Goal: Task Accomplishment & Management: Manage account settings

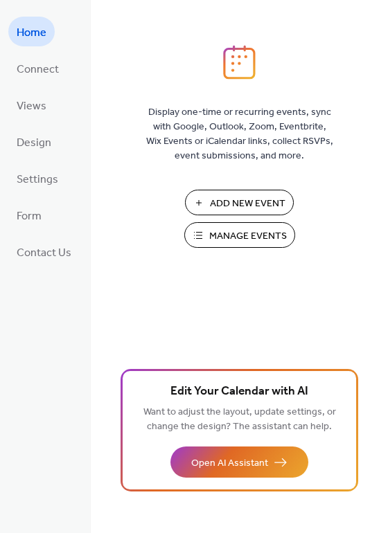
click at [218, 231] on span "Manage Events" at bounding box center [248, 236] width 78 height 15
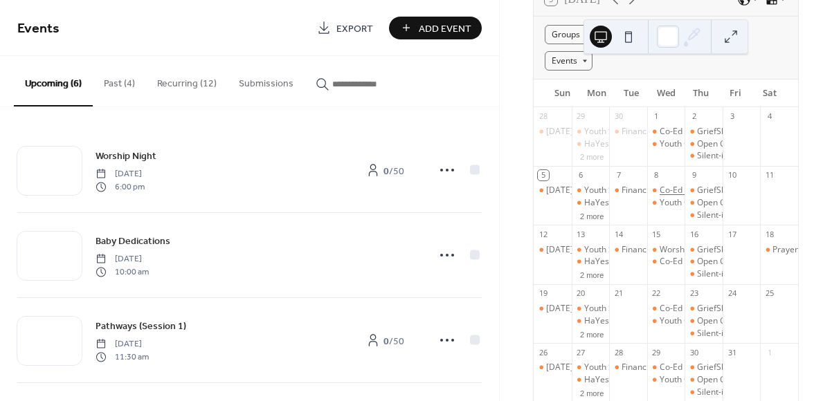
scroll to position [141, 0]
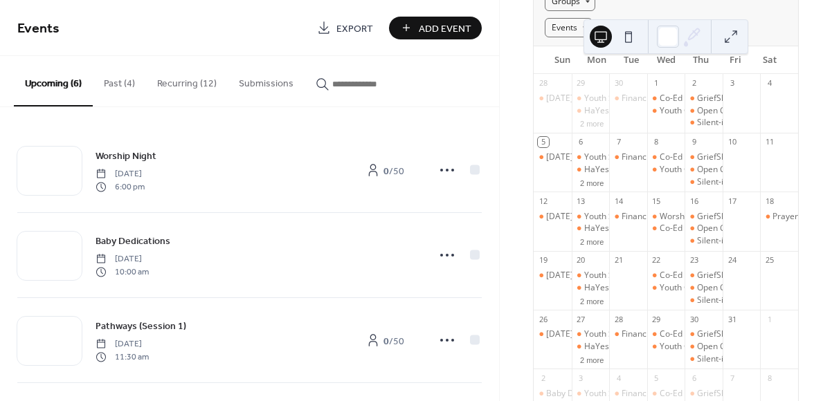
click at [626, 282] on div at bounding box center [628, 287] width 38 height 35
click at [426, 33] on span "Add Event" at bounding box center [445, 28] width 53 height 15
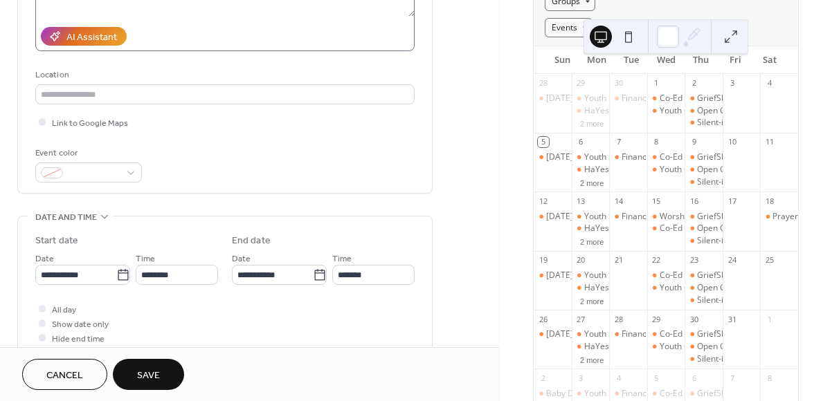
scroll to position [339, 0]
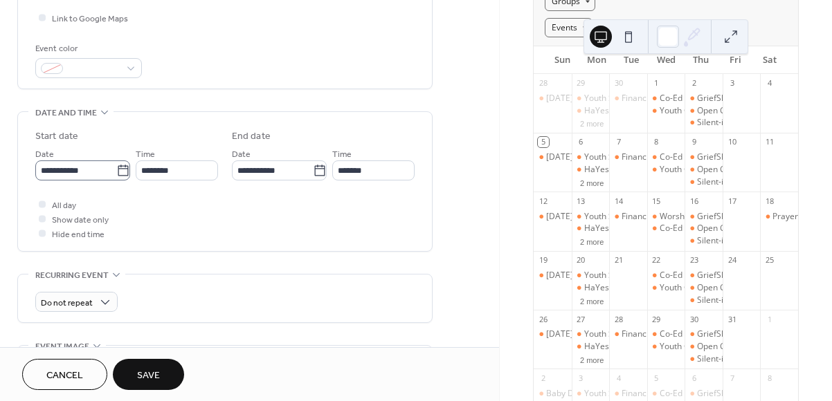
type input "**********"
click at [120, 175] on icon at bounding box center [123, 171] width 14 height 14
click at [116, 175] on input "**********" at bounding box center [75, 171] width 81 height 20
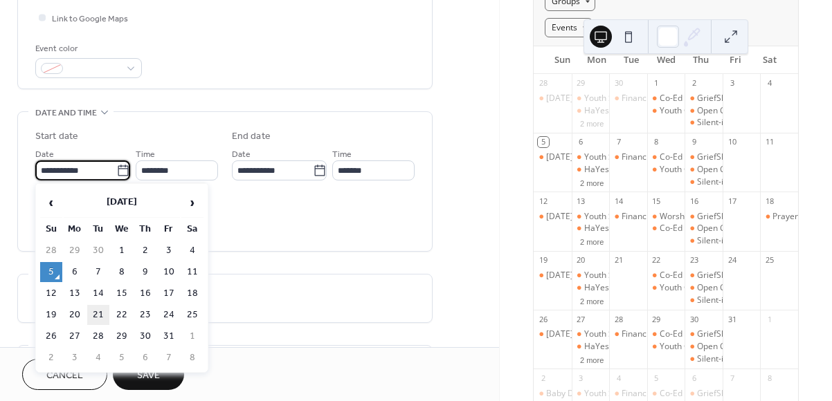
click at [95, 314] on td "21" at bounding box center [98, 315] width 22 height 20
type input "**********"
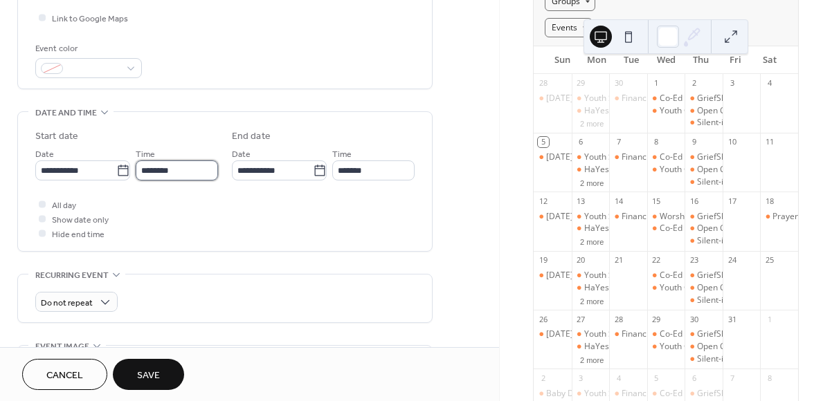
click at [146, 166] on input "********" at bounding box center [177, 171] width 82 height 20
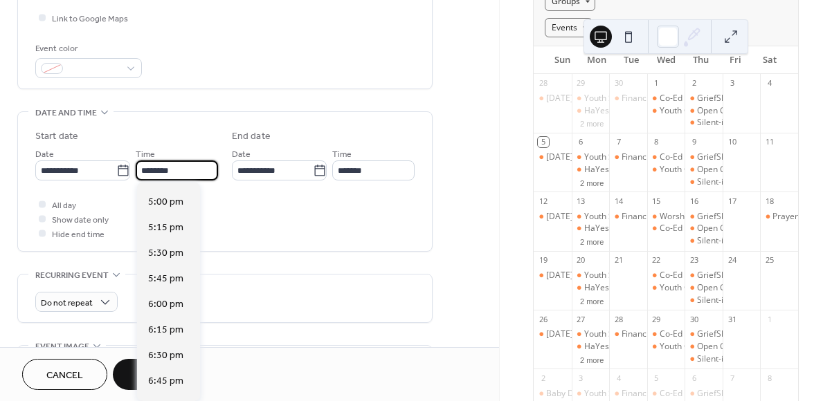
scroll to position [1736, 0]
click at [167, 312] on div "6:00 pm" at bounding box center [168, 304] width 63 height 26
type input "*******"
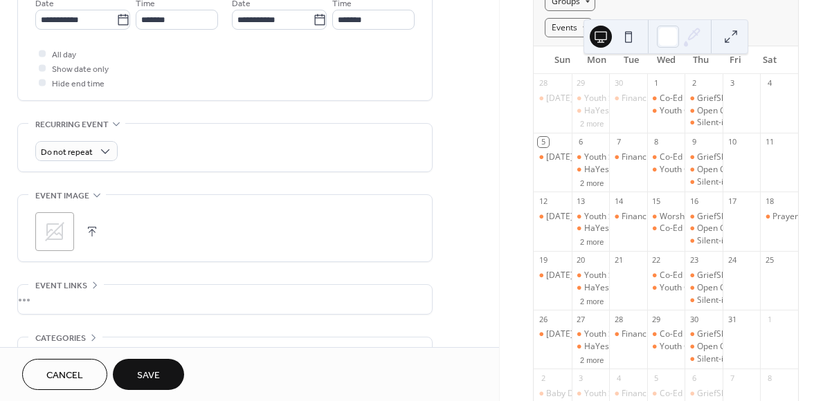
scroll to position [491, 0]
click at [91, 224] on button "button" at bounding box center [91, 230] width 19 height 19
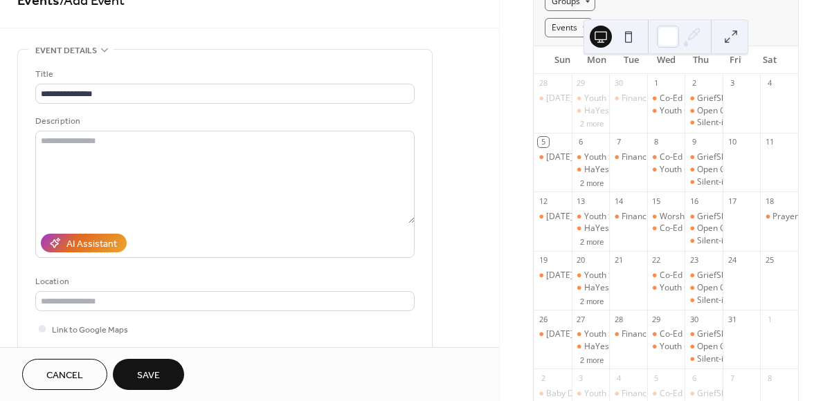
scroll to position [0, 0]
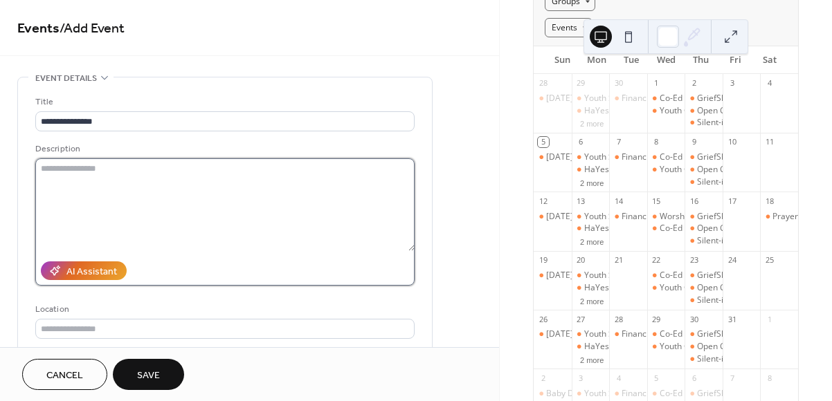
click at [145, 245] on textarea at bounding box center [224, 204] width 379 height 93
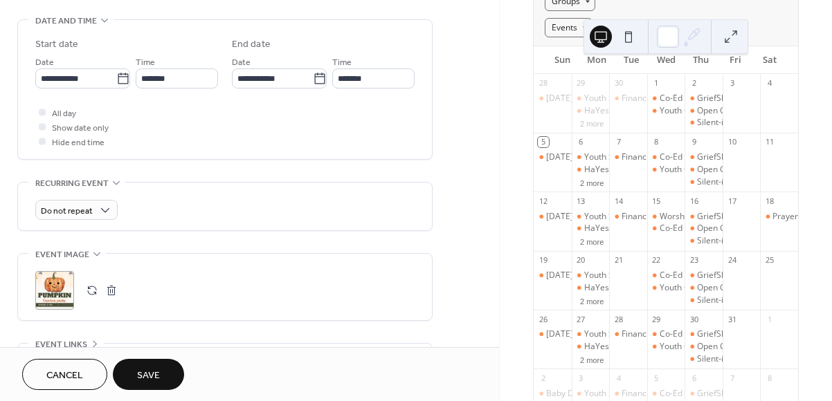
scroll to position [576, 0]
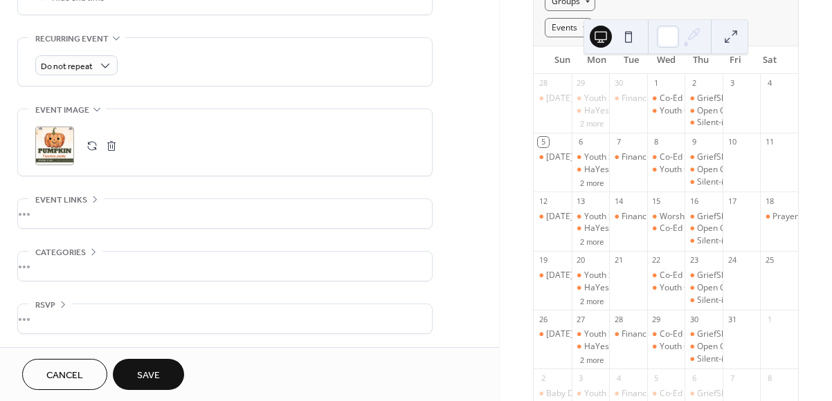
type textarea "**********"
click at [153, 382] on span "Save" at bounding box center [148, 376] width 23 height 15
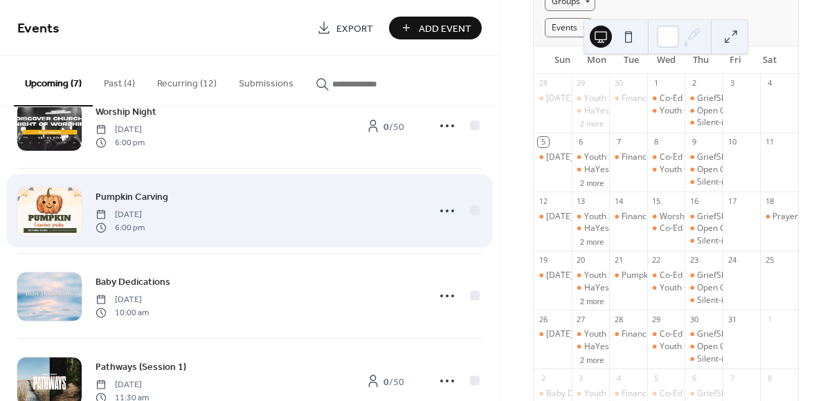
scroll to position [46, 0]
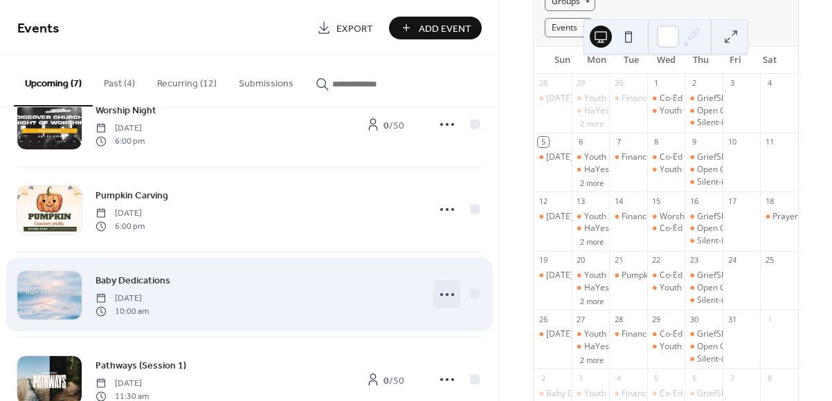
click at [444, 298] on icon at bounding box center [447, 295] width 22 height 22
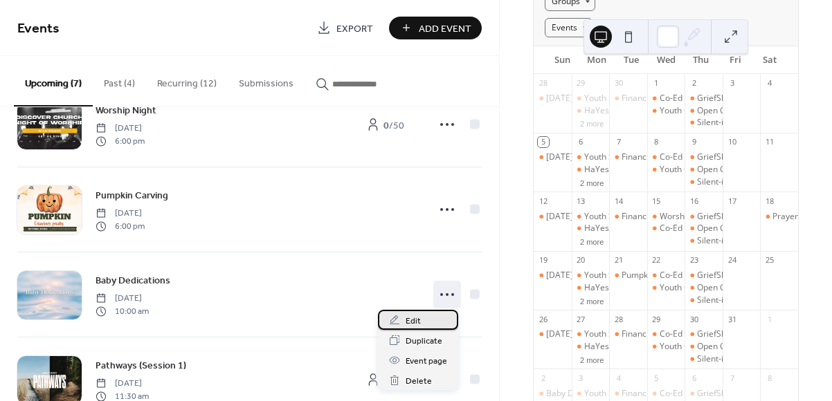
click at [413, 320] on span "Edit" at bounding box center [413, 321] width 15 height 15
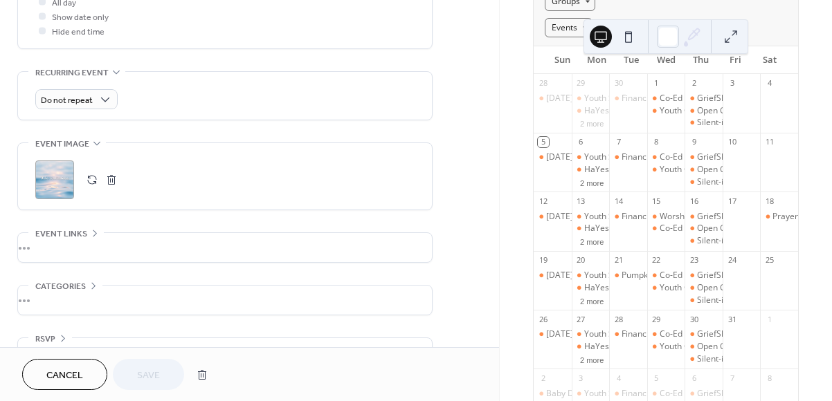
scroll to position [576, 0]
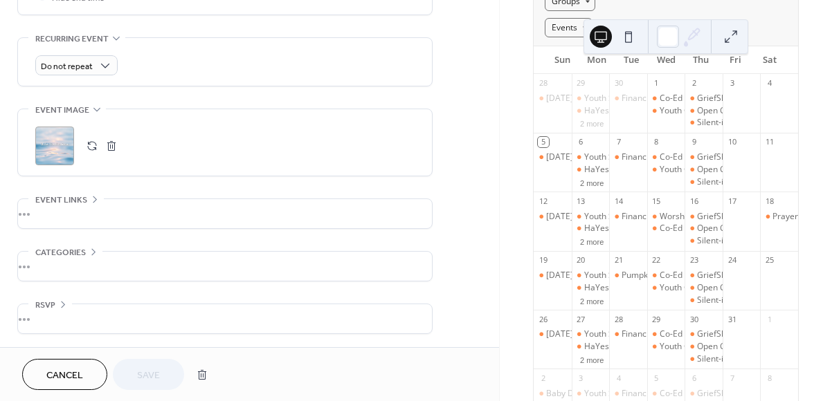
click at [42, 315] on div "•••" at bounding box center [225, 319] width 414 height 29
click at [98, 327] on div at bounding box center [97, 329] width 8 height 8
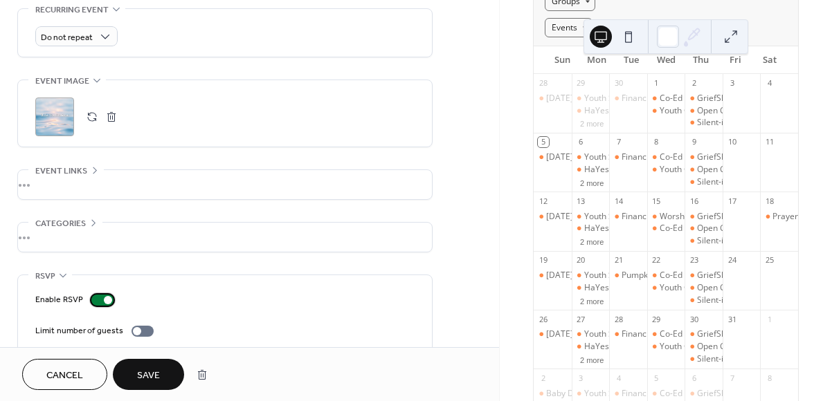
scroll to position [636, 0]
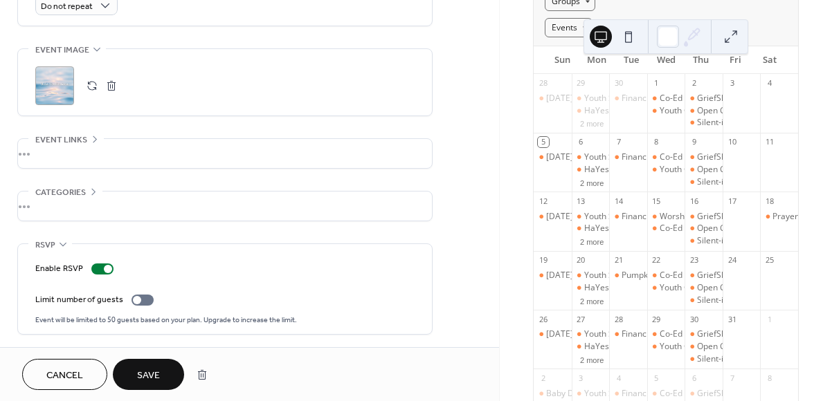
click at [48, 143] on div "•••" at bounding box center [225, 153] width 414 height 29
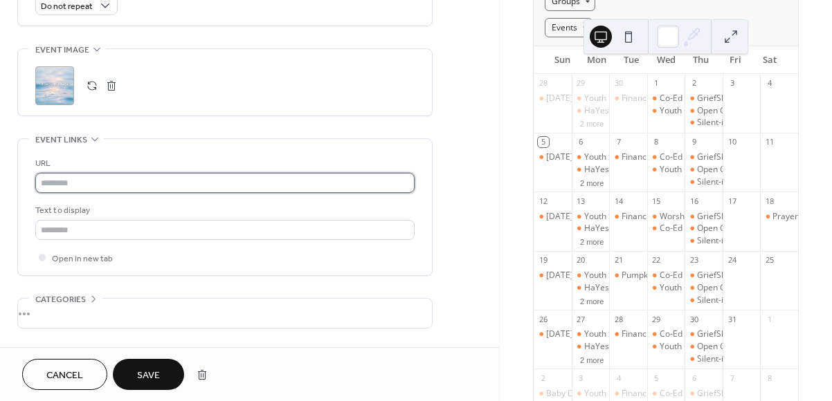
click at [73, 179] on input "text" at bounding box center [224, 183] width 379 height 20
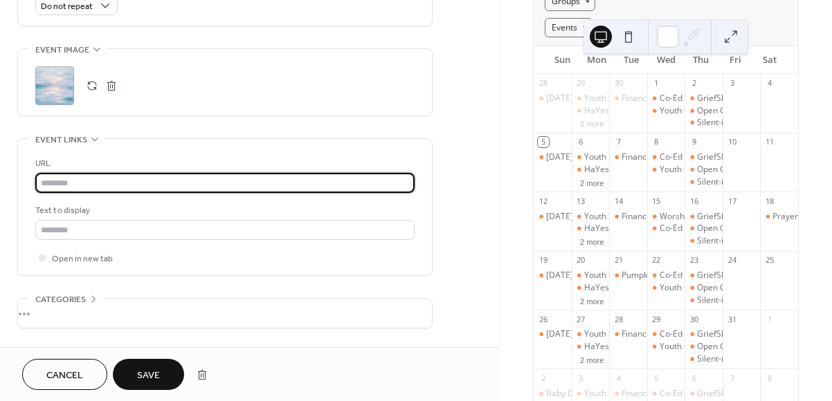
paste input "**********"
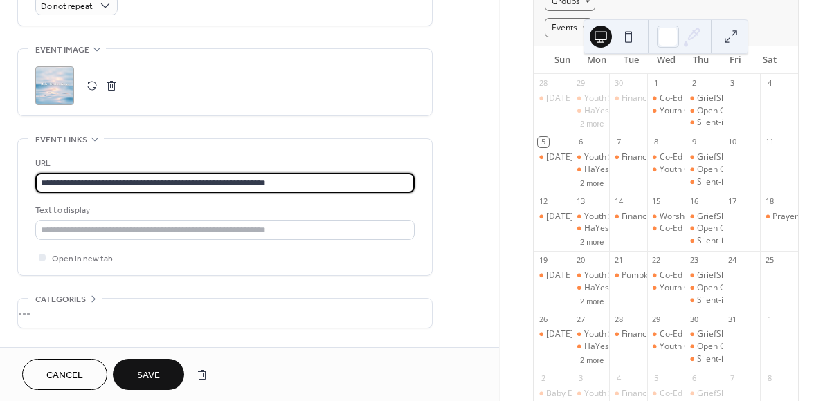
type input "**********"
click at [166, 373] on button "Save" at bounding box center [148, 374] width 71 height 31
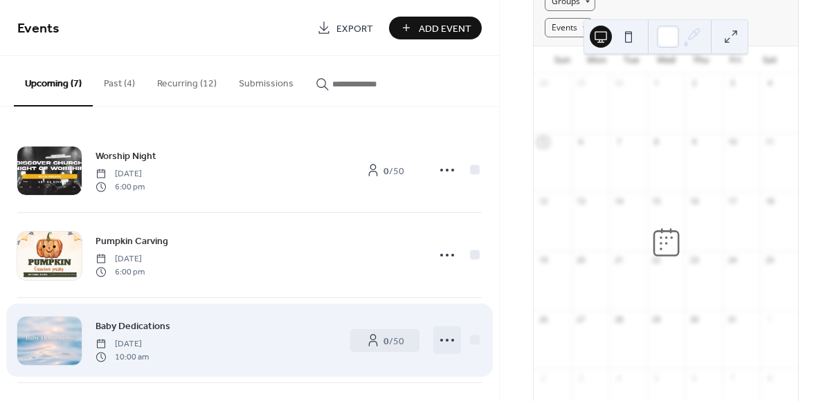
click at [440, 345] on icon at bounding box center [447, 340] width 22 height 22
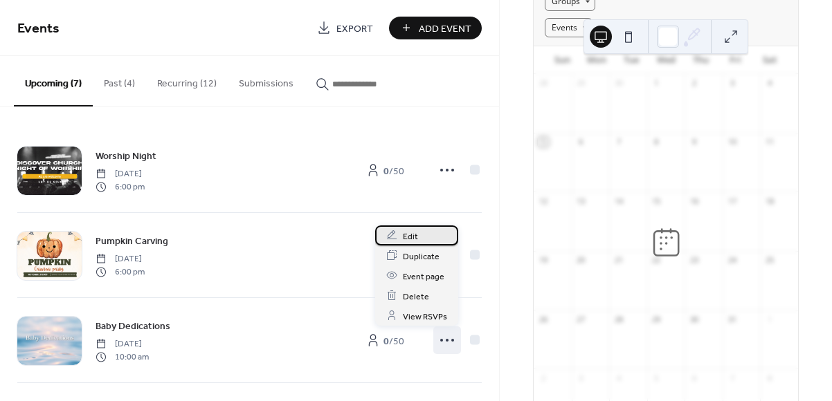
click at [403, 234] on span "Edit" at bounding box center [410, 236] width 15 height 15
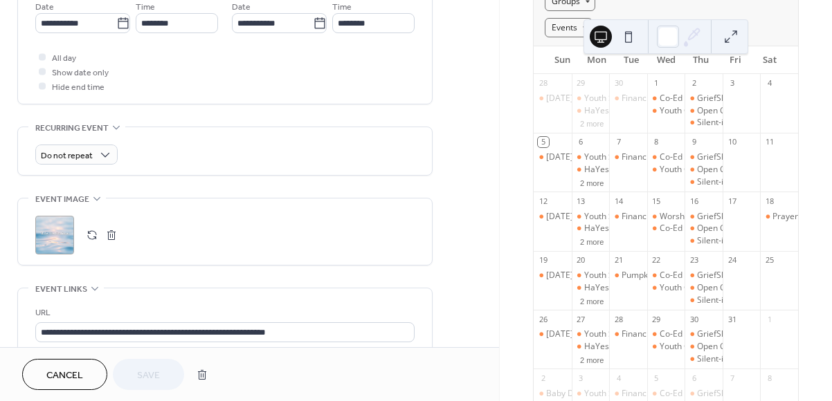
scroll to position [487, 0]
click at [114, 227] on button "button" at bounding box center [111, 234] width 19 height 19
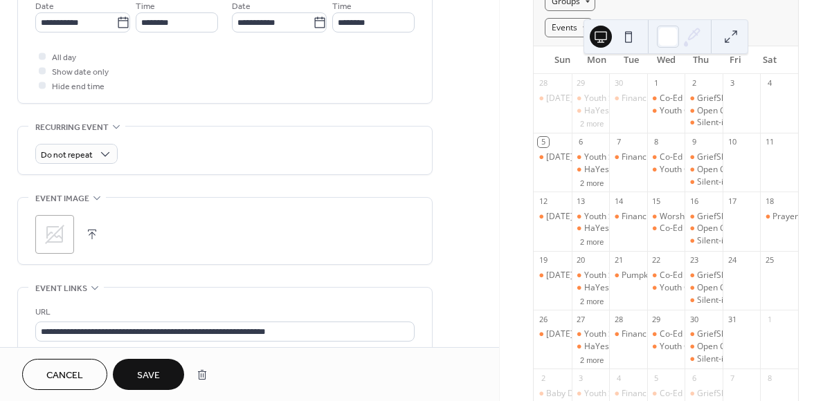
click at [90, 229] on button "button" at bounding box center [91, 234] width 19 height 19
click at [147, 378] on span "Save" at bounding box center [148, 376] width 23 height 15
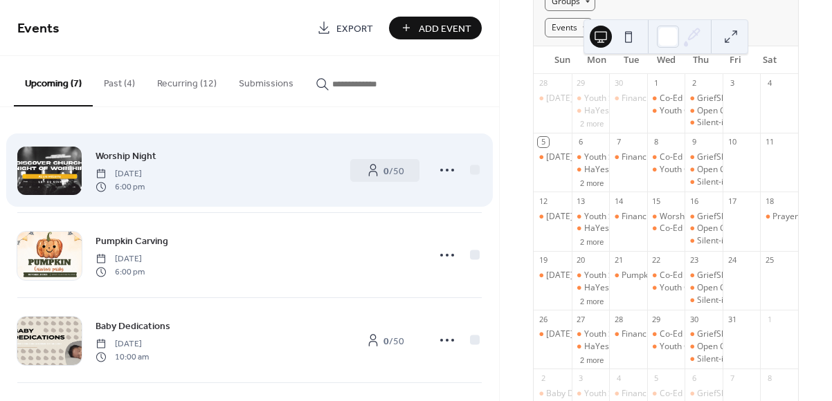
click at [45, 167] on div at bounding box center [49, 171] width 64 height 48
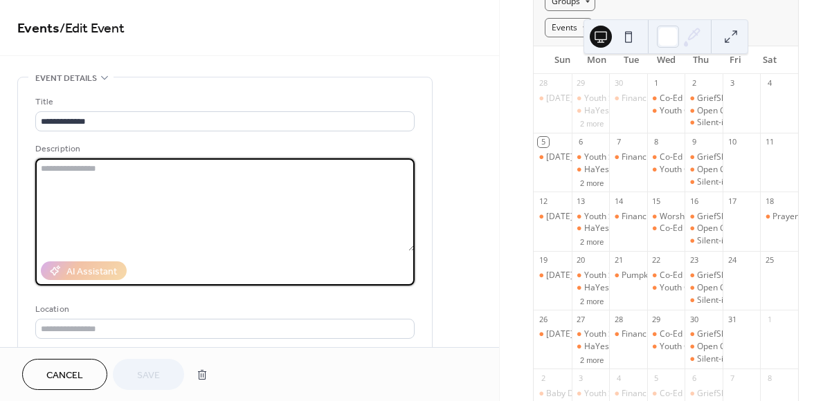
drag, startPoint x: 45, startPoint y: 167, endPoint x: 441, endPoint y: 198, distance: 397.1
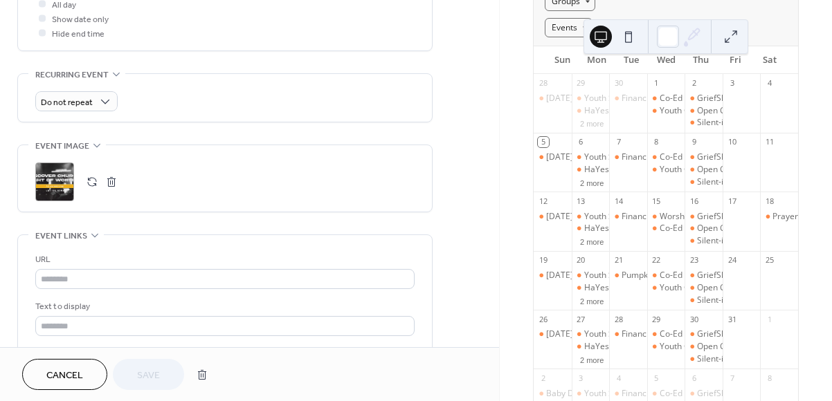
scroll to position [550, 0]
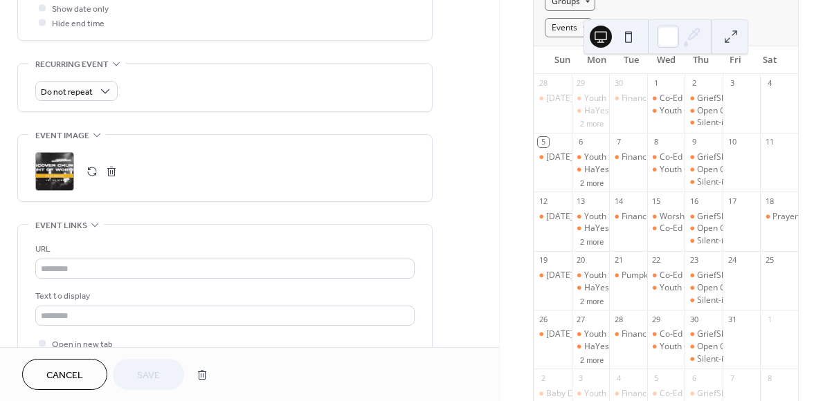
click at [56, 161] on div ";" at bounding box center [54, 171] width 39 height 39
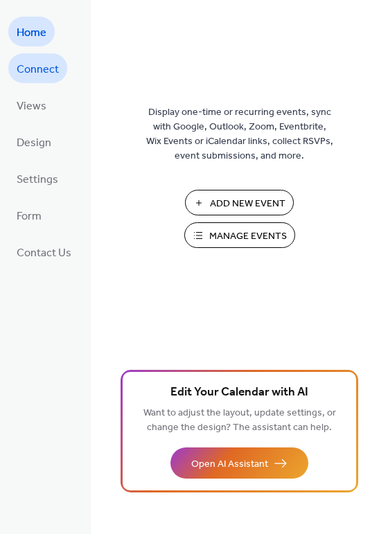
click at [39, 78] on span "Connect" at bounding box center [38, 69] width 42 height 21
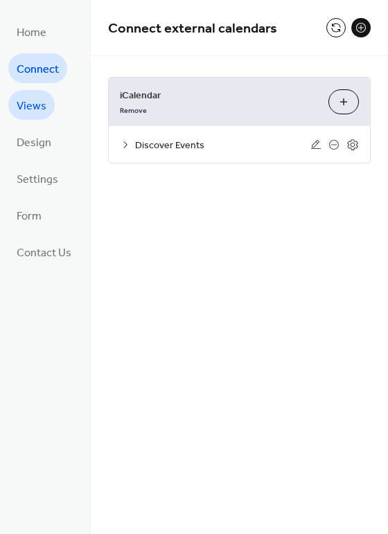
click at [30, 112] on span "Views" at bounding box center [32, 106] width 30 height 21
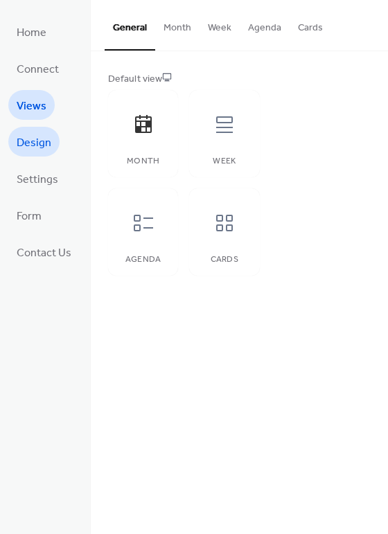
click at [35, 138] on span "Design" at bounding box center [34, 142] width 35 height 21
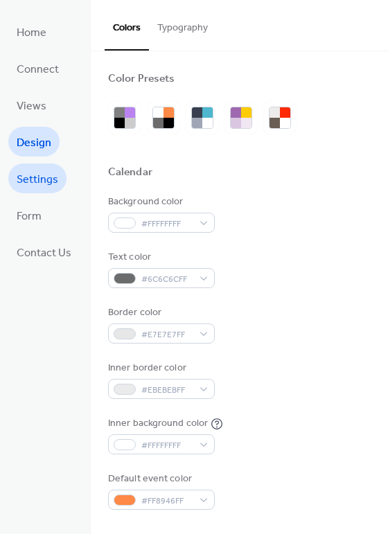
click at [42, 179] on span "Settings" at bounding box center [38, 179] width 42 height 21
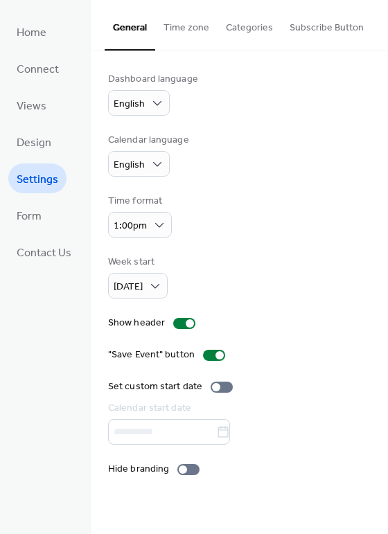
click at [310, 35] on button "Subscribe Button" at bounding box center [326, 24] width 91 height 49
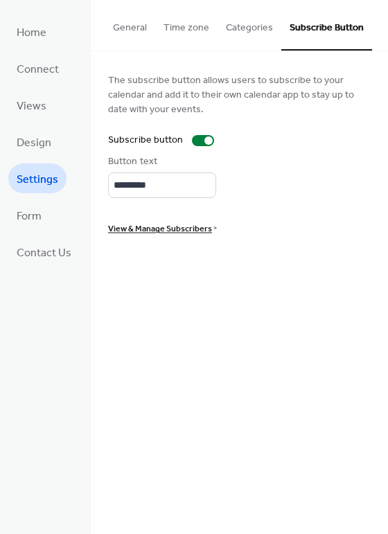
click at [164, 228] on span "View & Manage Subscribers" at bounding box center [160, 228] width 104 height 15
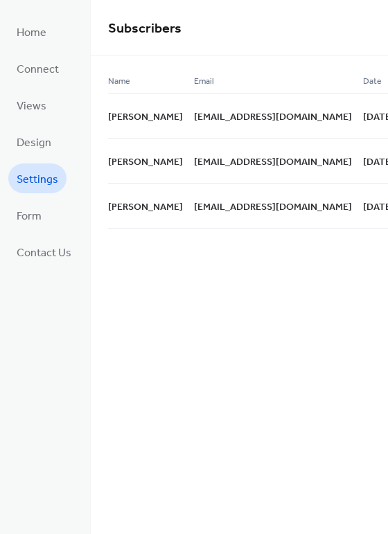
click at [46, 174] on span "Settings" at bounding box center [38, 179] width 42 height 21
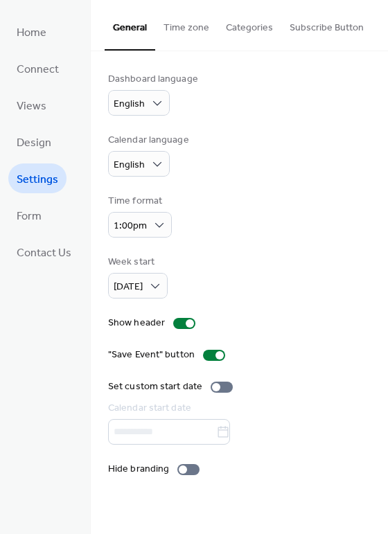
click at [183, 20] on button "Time zone" at bounding box center [186, 24] width 62 height 49
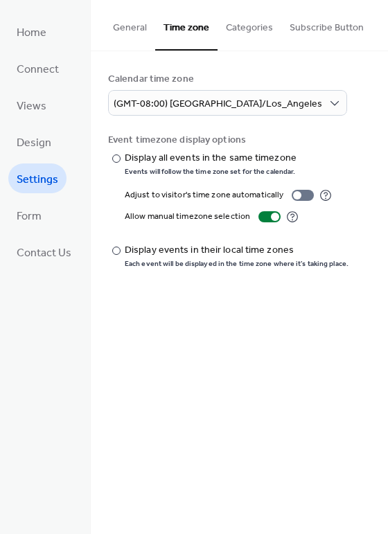
click at [231, 27] on button "Categories" at bounding box center [249, 24] width 64 height 49
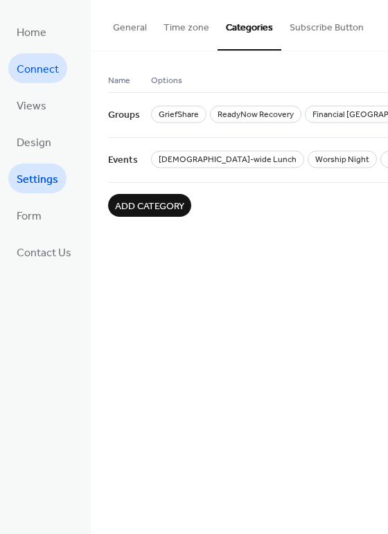
click at [45, 69] on span "Connect" at bounding box center [38, 69] width 42 height 21
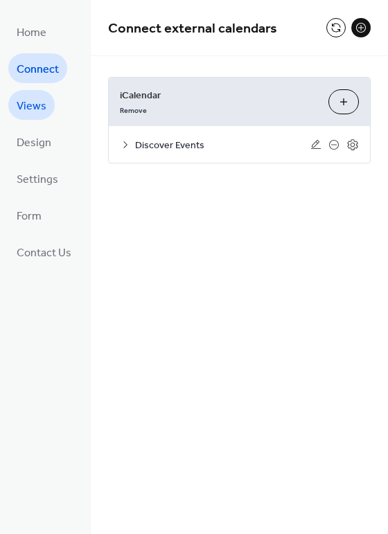
click at [45, 105] on span "Views" at bounding box center [32, 106] width 30 height 21
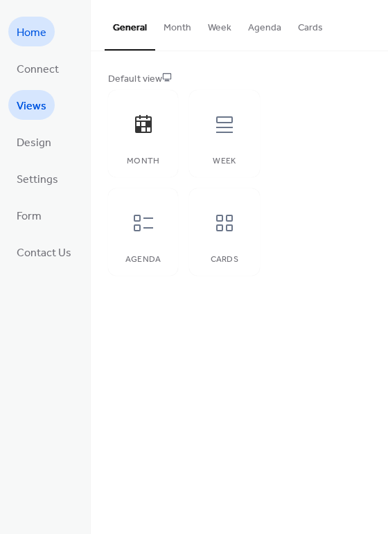
click at [38, 40] on span "Home" at bounding box center [32, 32] width 30 height 21
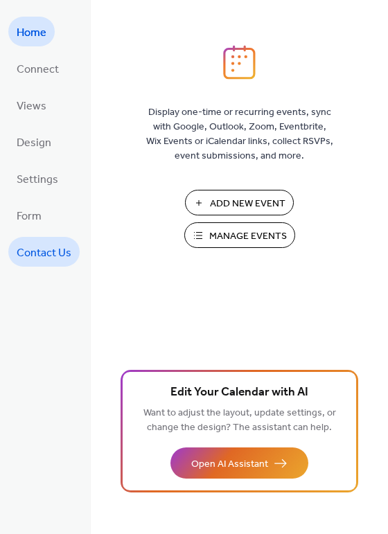
click at [55, 251] on span "Contact Us" at bounding box center [44, 252] width 55 height 21
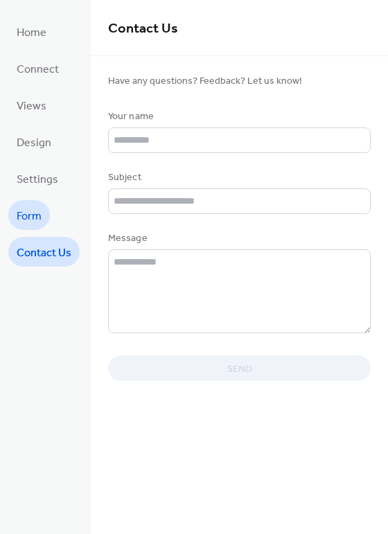
click at [33, 223] on span "Form" at bounding box center [29, 216] width 25 height 21
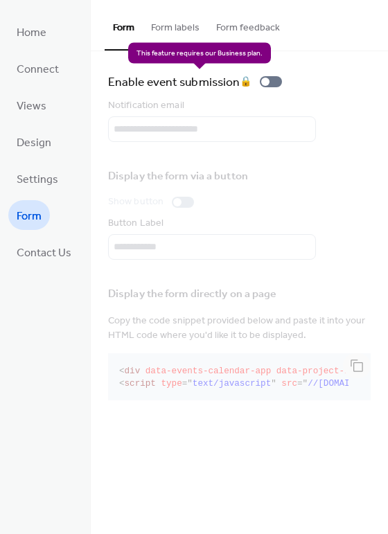
click at [266, 82] on div "Enable event submission 🔒" at bounding box center [197, 81] width 179 height 19
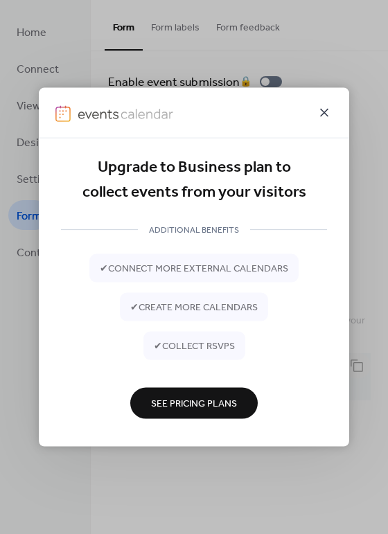
click at [323, 111] on icon at bounding box center [324, 112] width 17 height 17
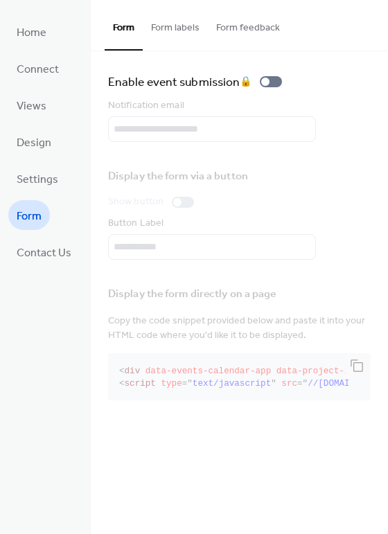
click at [183, 30] on button "Form labels" at bounding box center [175, 24] width 65 height 49
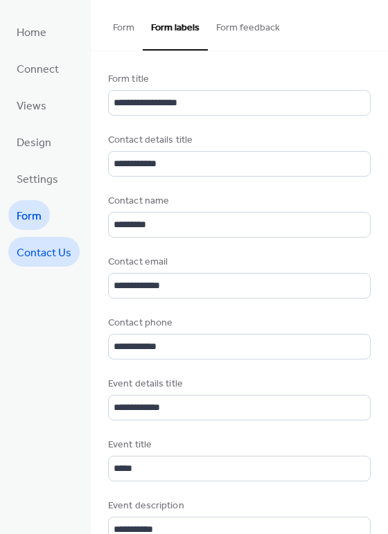
click at [48, 251] on span "Contact Us" at bounding box center [44, 252] width 55 height 21
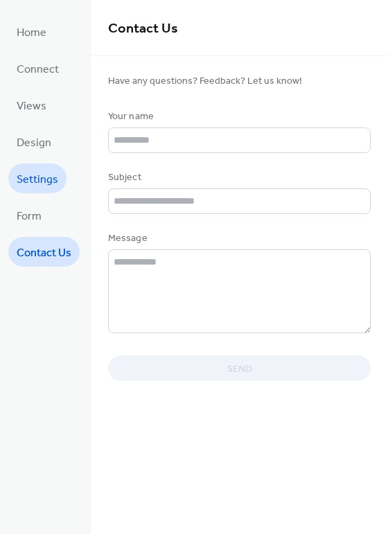
click at [46, 169] on span "Settings" at bounding box center [38, 179] width 42 height 21
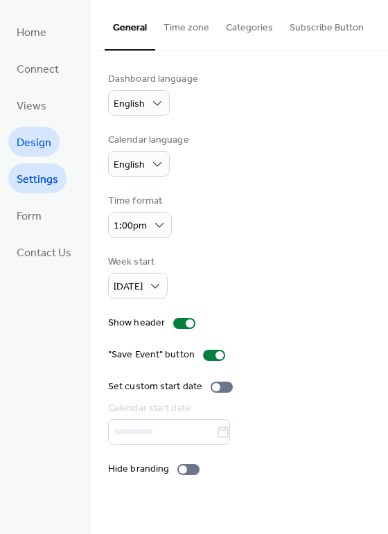
click at [39, 132] on span "Design" at bounding box center [34, 142] width 35 height 21
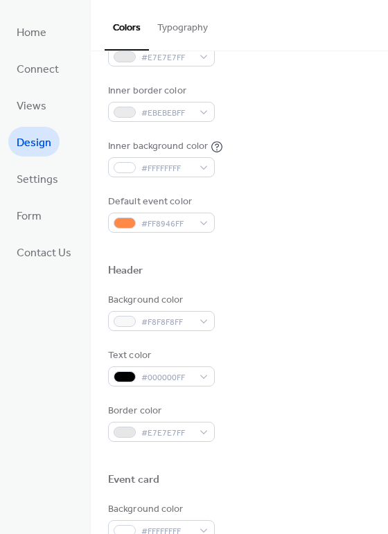
scroll to position [592, 0]
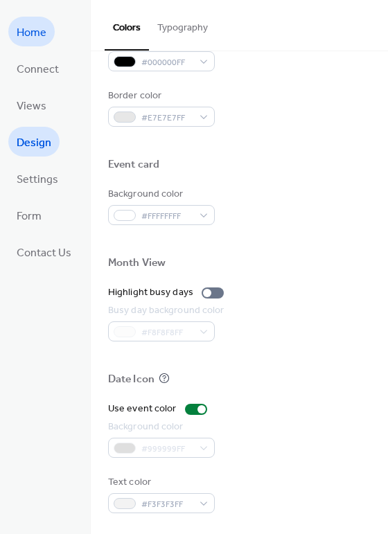
click at [45, 40] on span "Home" at bounding box center [32, 32] width 30 height 21
